Goal: Task Accomplishment & Management: Use online tool/utility

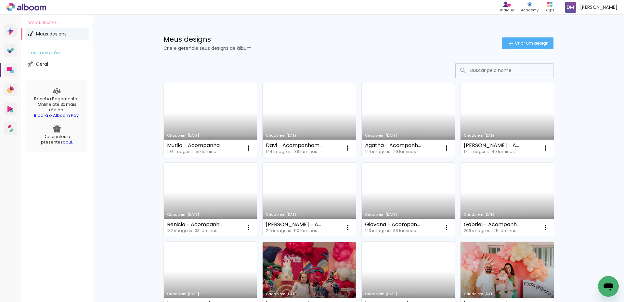
click at [236, 97] on link "Criado em [DATE]" at bounding box center [210, 119] width 93 height 73
click at [0, 0] on neon-animatable "Confirmar Cancelar" at bounding box center [0, 0] width 0 height 0
